Goal: Task Accomplishment & Management: Manage account settings

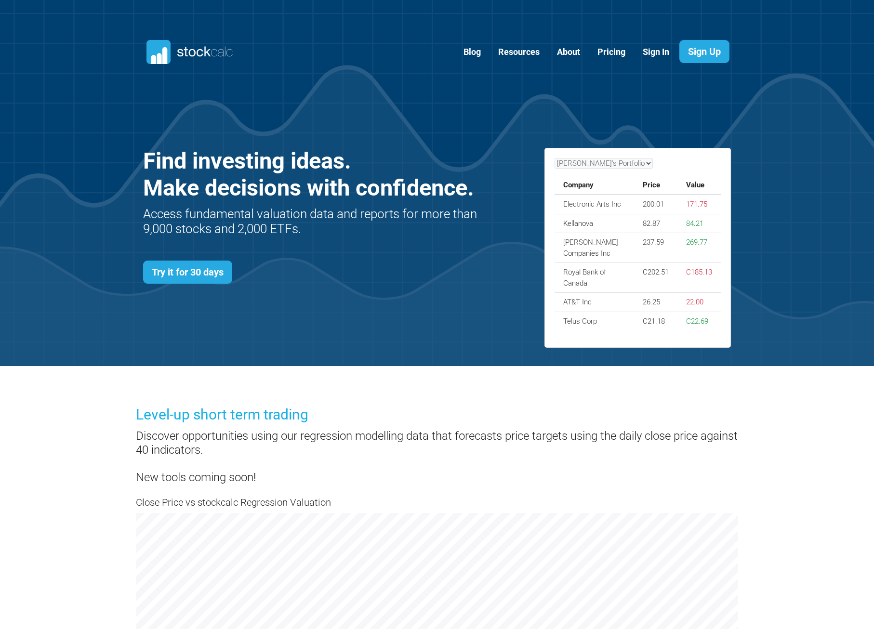
scroll to position [419, 617]
click at [650, 47] on link "Sign In" at bounding box center [656, 52] width 41 height 24
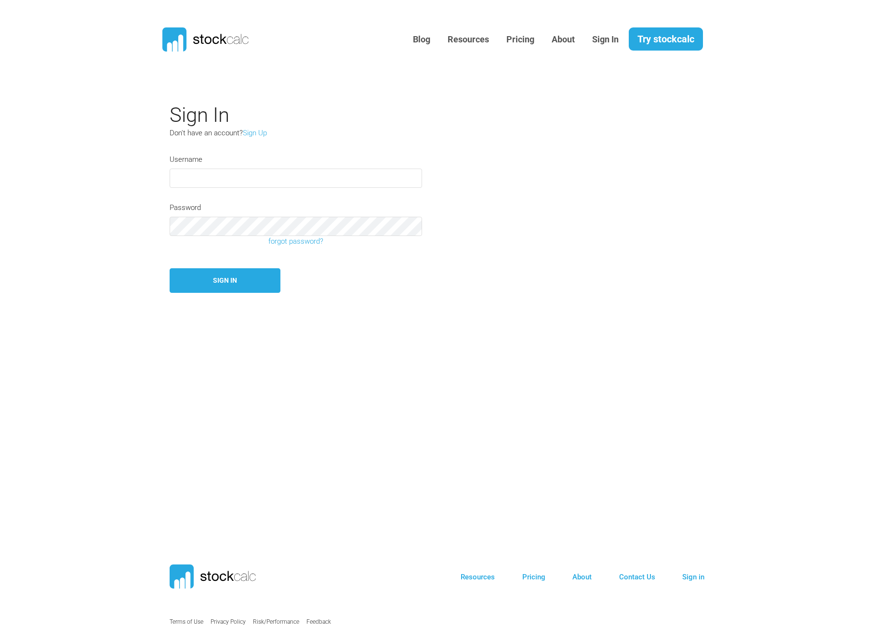
click at [272, 180] on input "text" at bounding box center [296, 178] width 253 height 19
type input "camelotta1"
click at [413, 308] on section "Sign In Don't have an account? Sign Up Username camelotta1 Password forgot pass…" at bounding box center [437, 296] width 874 height 400
click at [235, 274] on button "Sign In" at bounding box center [225, 280] width 111 height 25
